Goal: Task Accomplishment & Management: Use online tool/utility

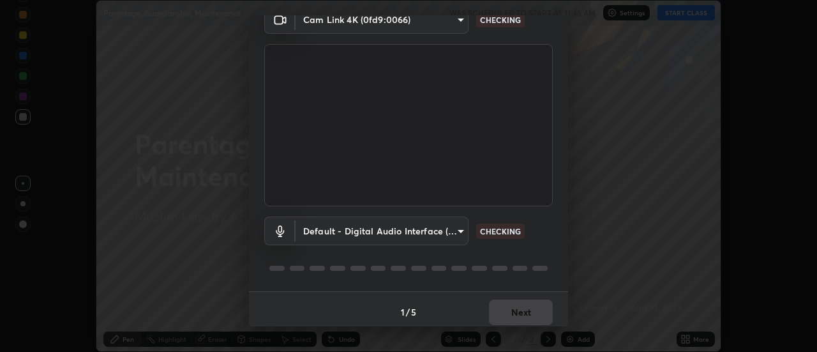
scroll to position [67, 0]
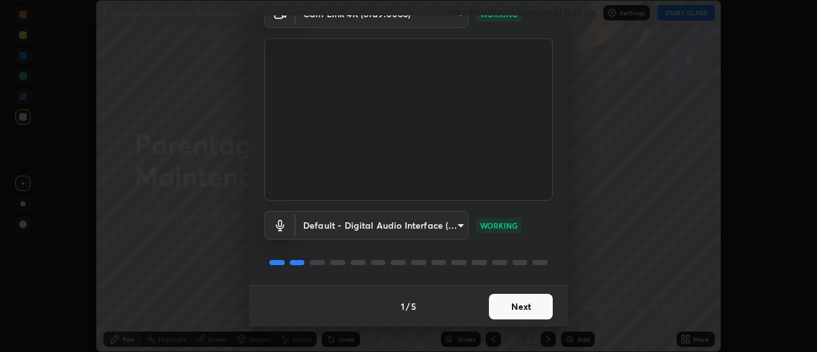
click at [519, 309] on button "Next" at bounding box center [521, 307] width 64 height 26
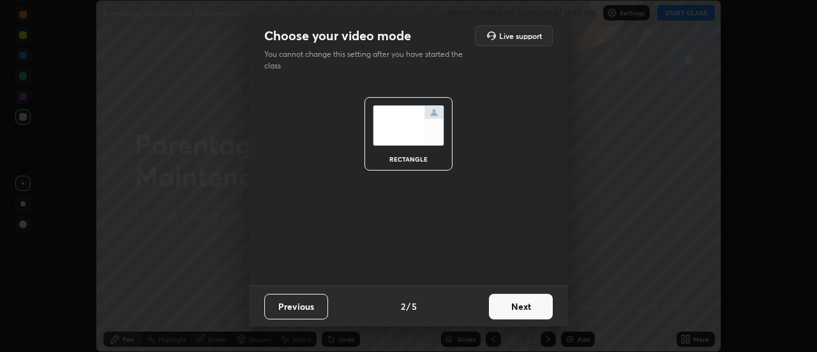
scroll to position [0, 0]
click at [518, 307] on button "Next" at bounding box center [521, 307] width 64 height 26
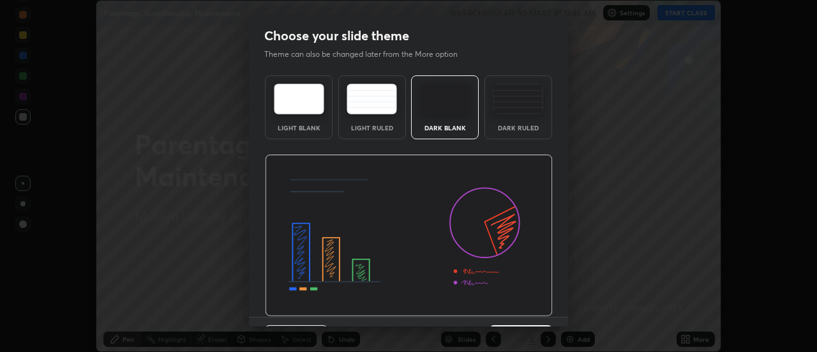
scroll to position [31, 0]
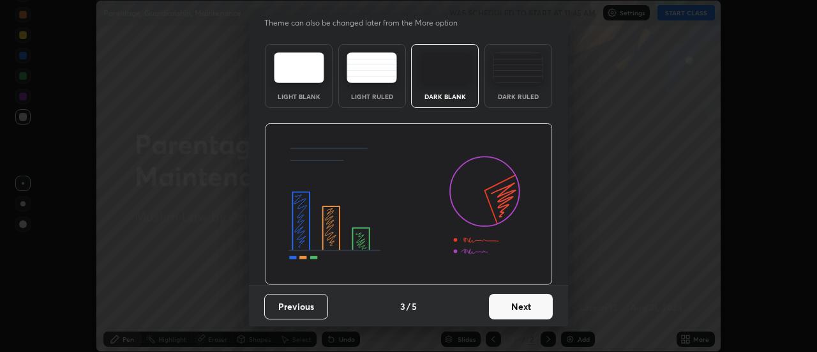
click at [521, 308] on button "Next" at bounding box center [521, 307] width 64 height 26
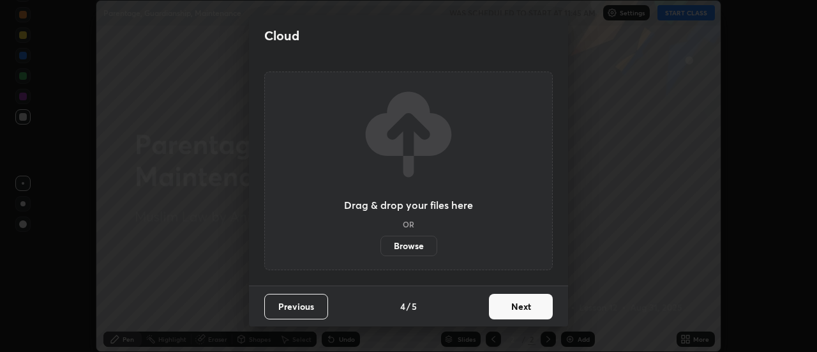
click at [520, 305] on button "Next" at bounding box center [521, 307] width 64 height 26
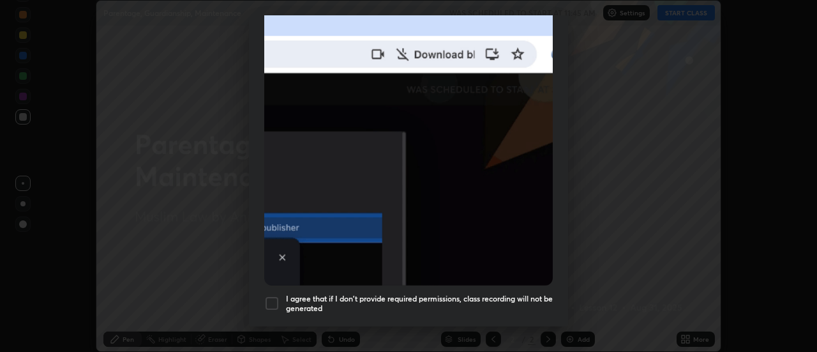
scroll to position [328, 0]
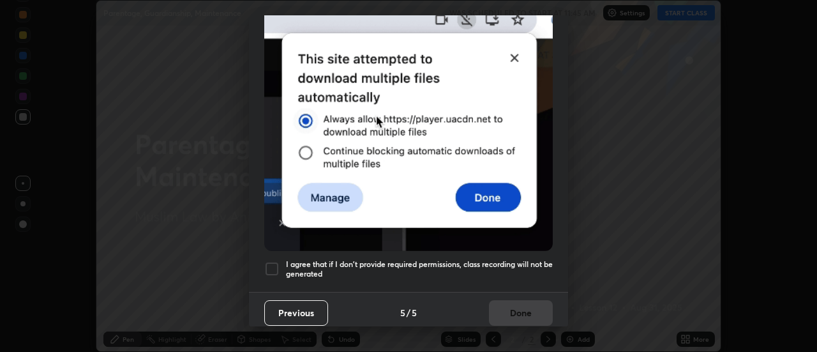
click at [519, 259] on h5 "I agree that if I don't provide required permissions, class recording will not …" at bounding box center [419, 269] width 267 height 20
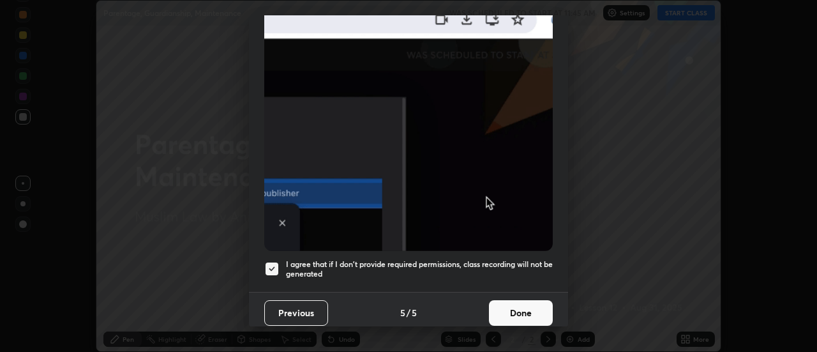
click at [510, 308] on button "Done" at bounding box center [521, 313] width 64 height 26
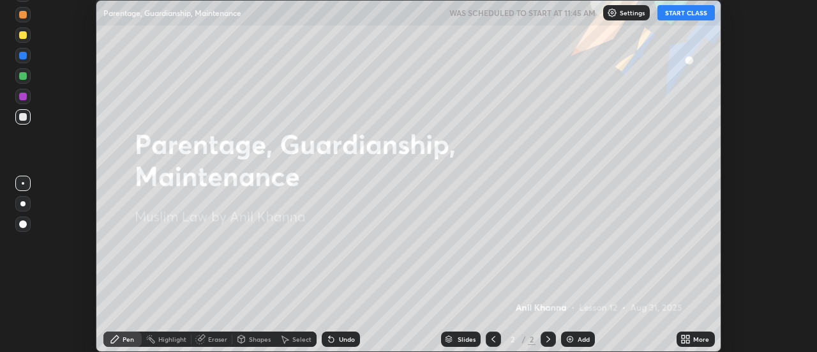
click at [690, 335] on icon at bounding box center [688, 336] width 3 height 3
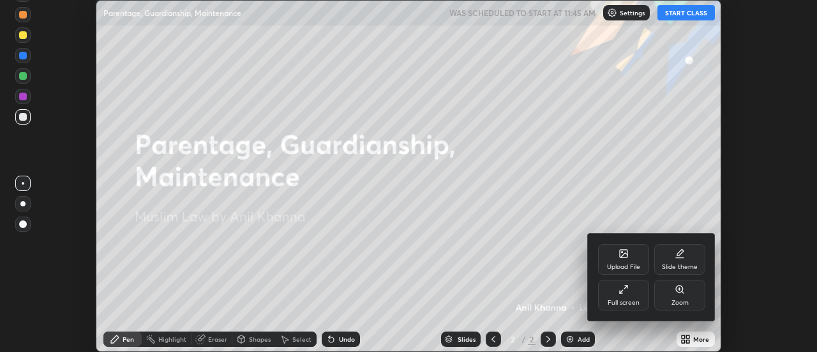
click at [666, 266] on div "Slide theme" at bounding box center [680, 267] width 36 height 6
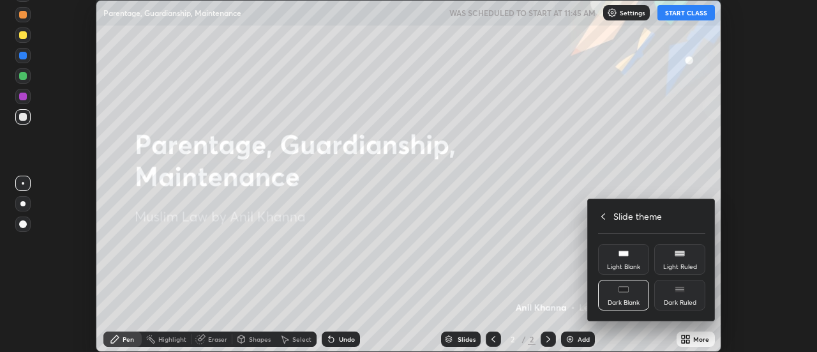
click at [633, 262] on div "Light Blank" at bounding box center [623, 259] width 51 height 31
click at [572, 334] on div at bounding box center [408, 176] width 817 height 352
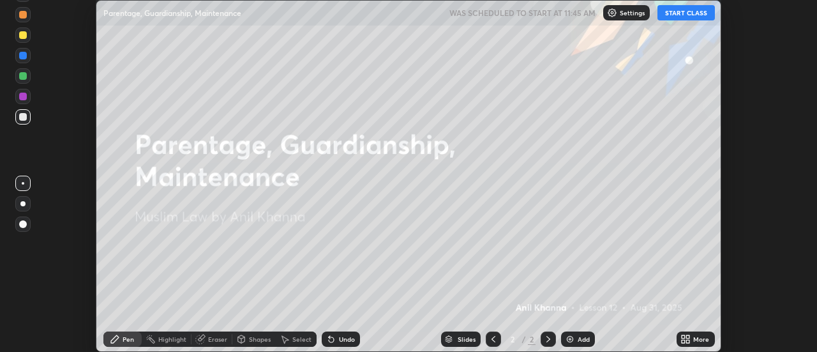
click at [573, 333] on div "Upload File Slide theme Full screen Zoom Slide theme Light Blank Light Ruled Da…" at bounding box center [408, 176] width 817 height 352
click at [572, 335] on img at bounding box center [570, 339] width 10 height 10
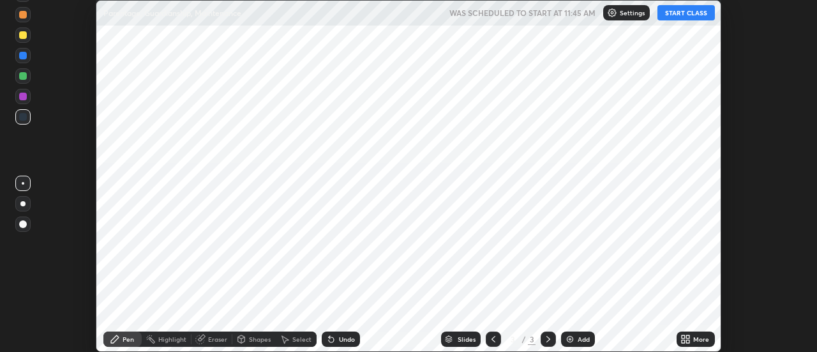
click at [672, 14] on button "START CLASS" at bounding box center [686, 12] width 57 height 15
